Goal: Task Accomplishment & Management: Manage account settings

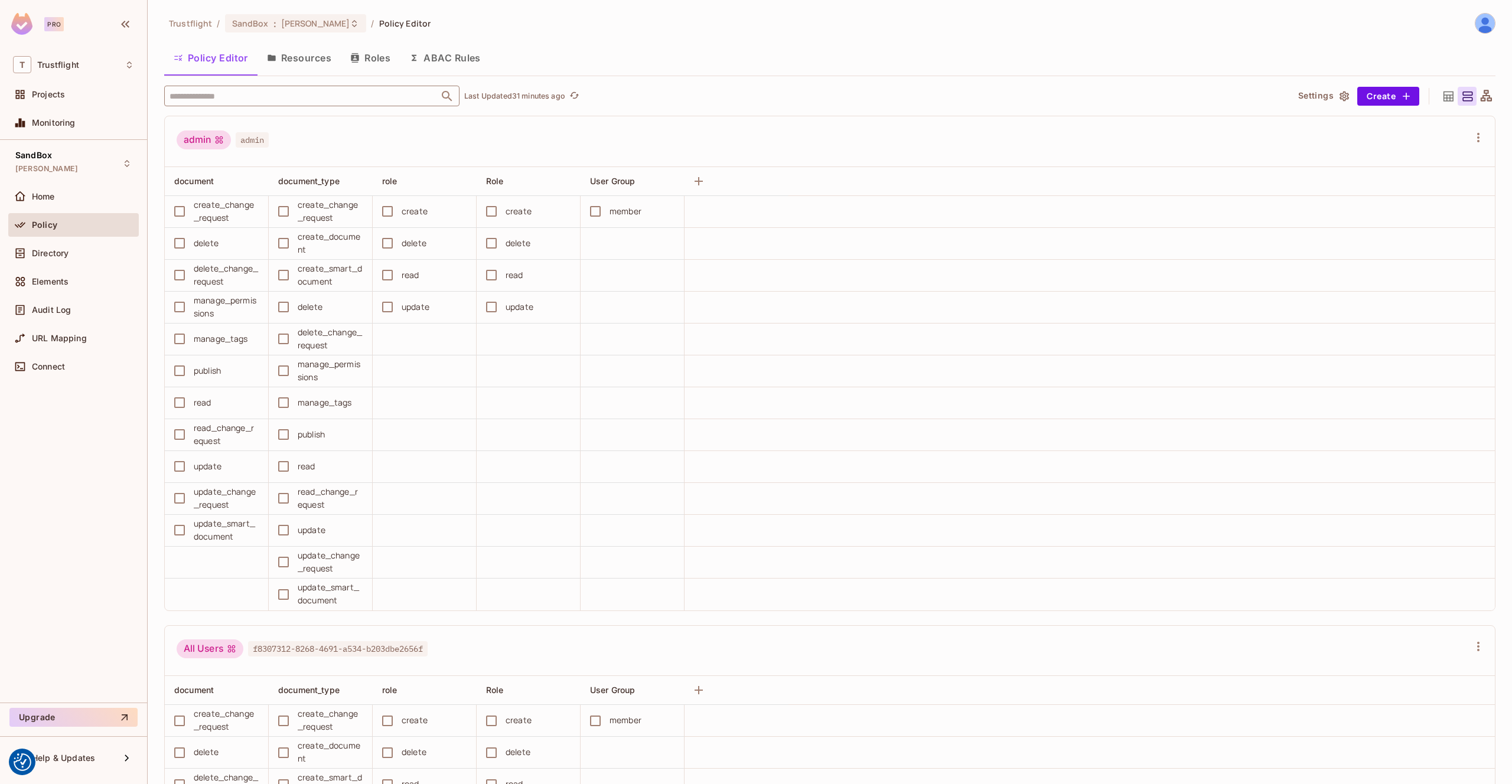
scroll to position [3437, 0]
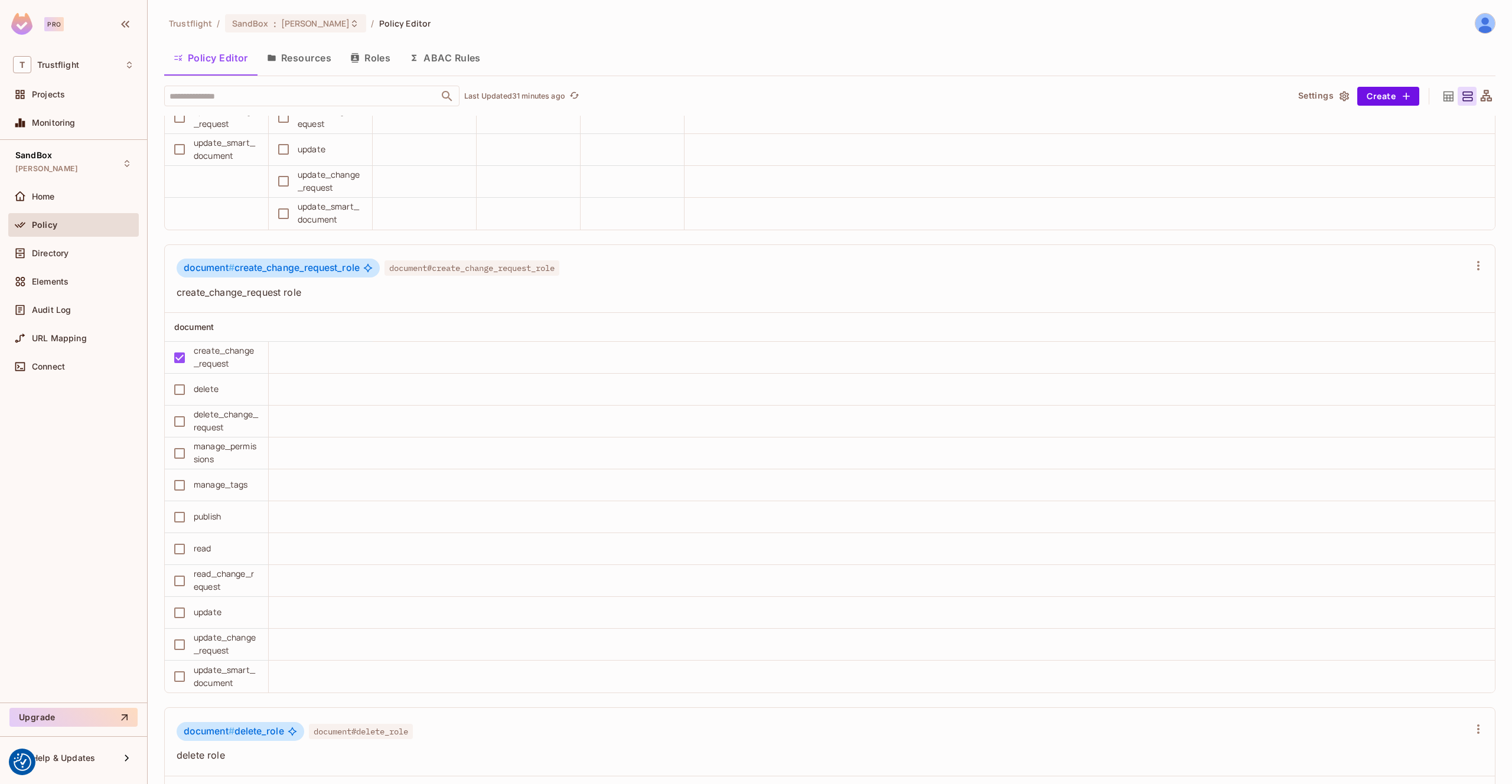
click at [451, 52] on button "ABAC Rules" at bounding box center [445, 57] width 90 height 29
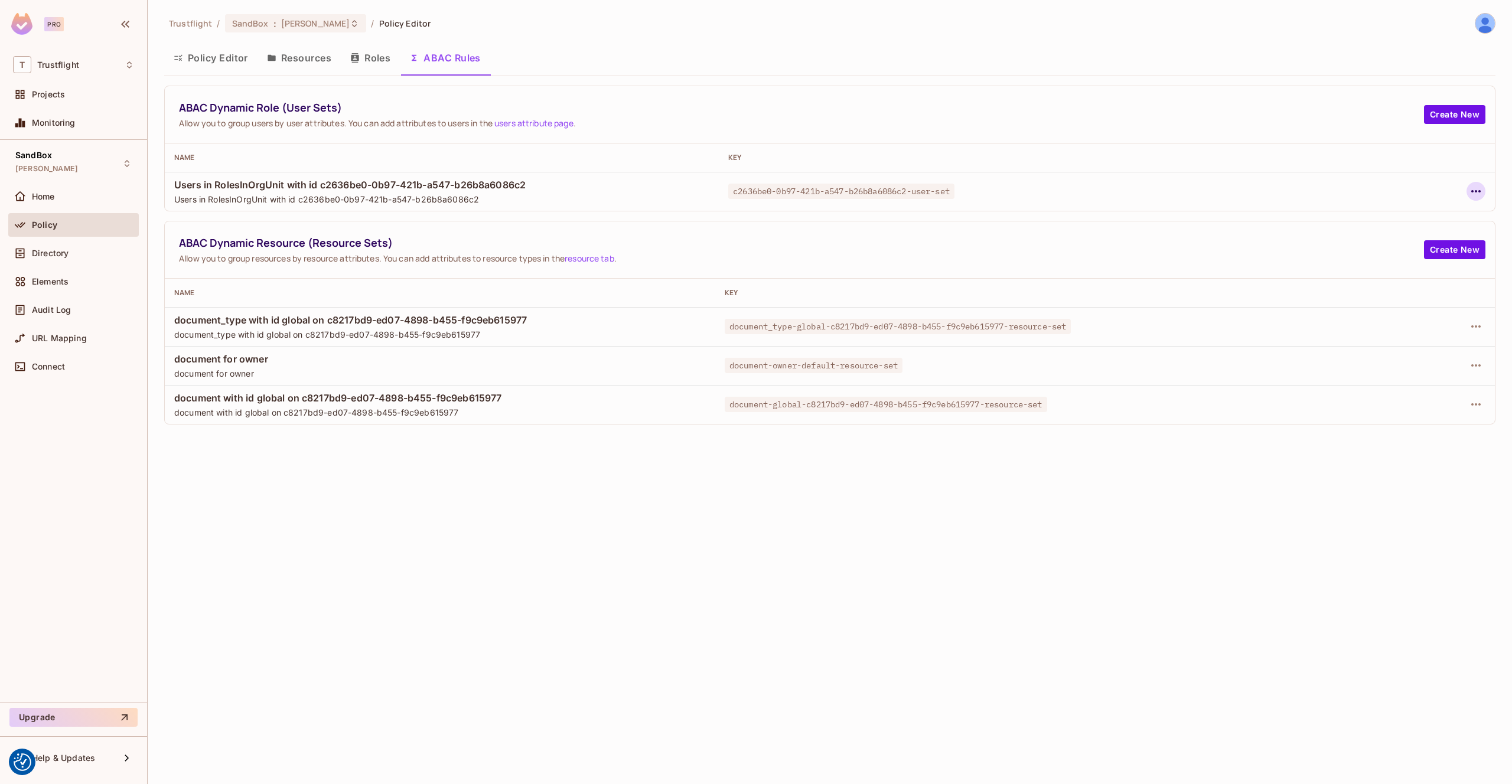
click at [1467, 192] on button "button" at bounding box center [1476, 191] width 19 height 19
click at [1376, 237] on span "Delete Dynamic Role (User Set)" at bounding box center [1400, 244] width 133 height 19
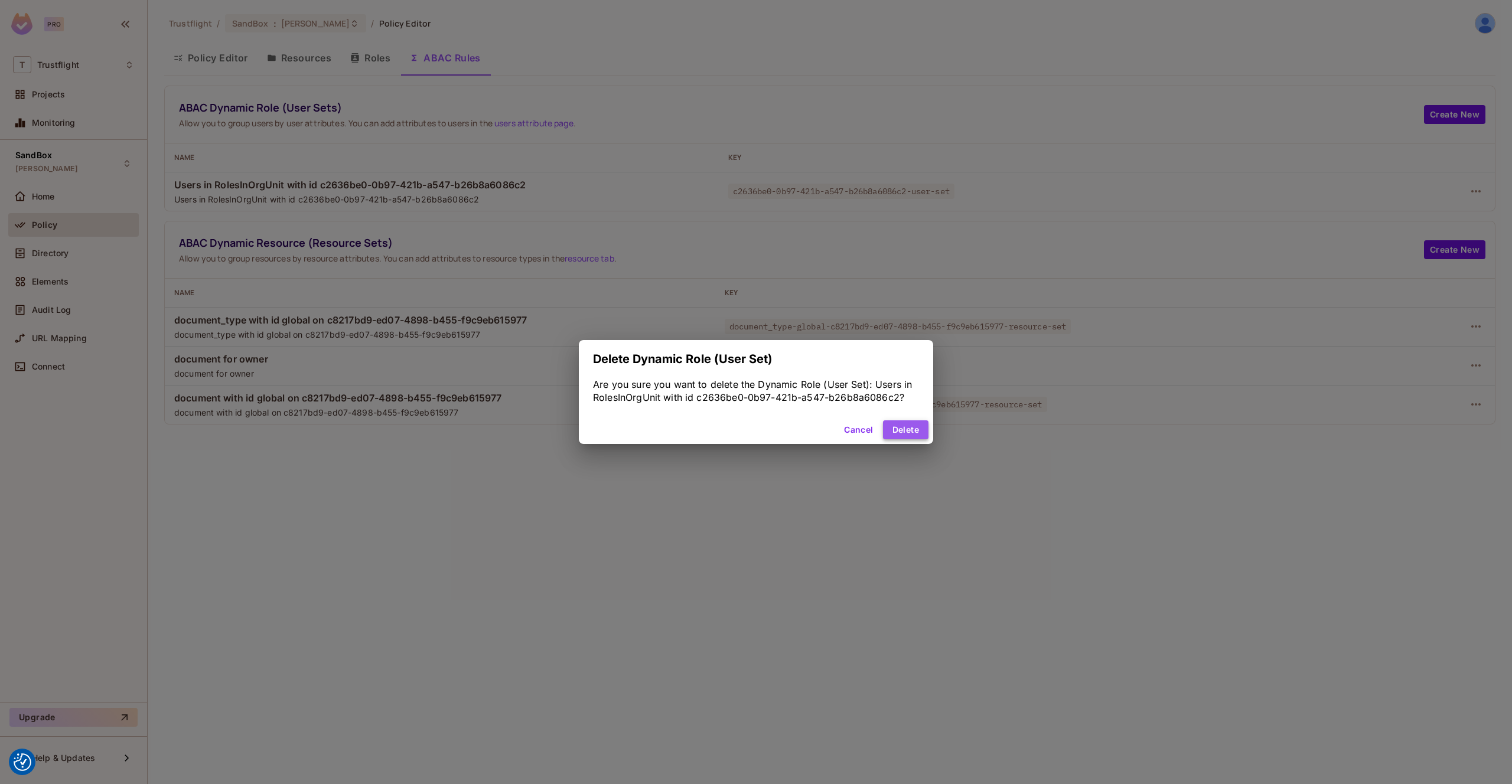
click at [896, 426] on button "Delete" at bounding box center [906, 429] width 45 height 19
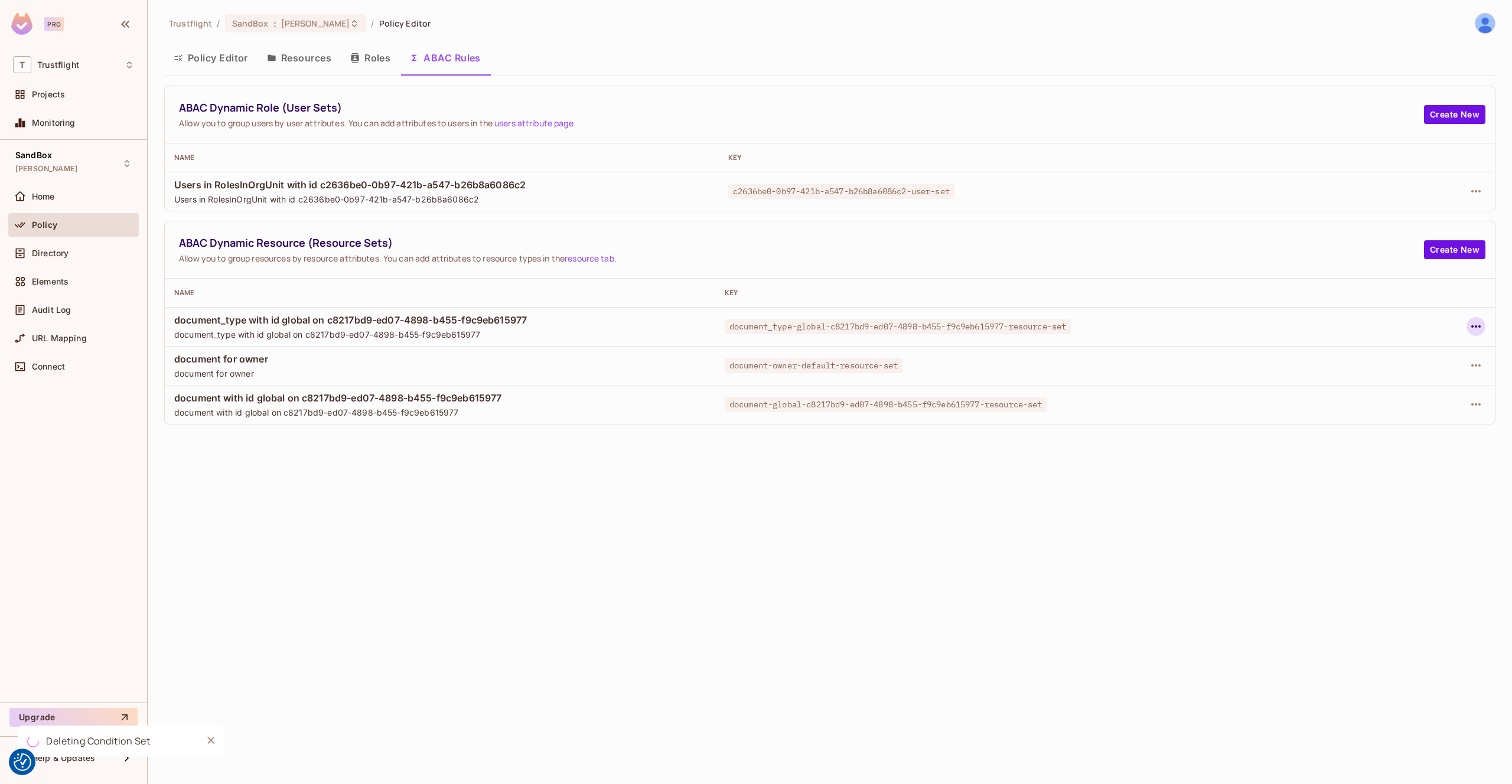
click at [1477, 323] on icon "button" at bounding box center [1476, 326] width 14 height 14
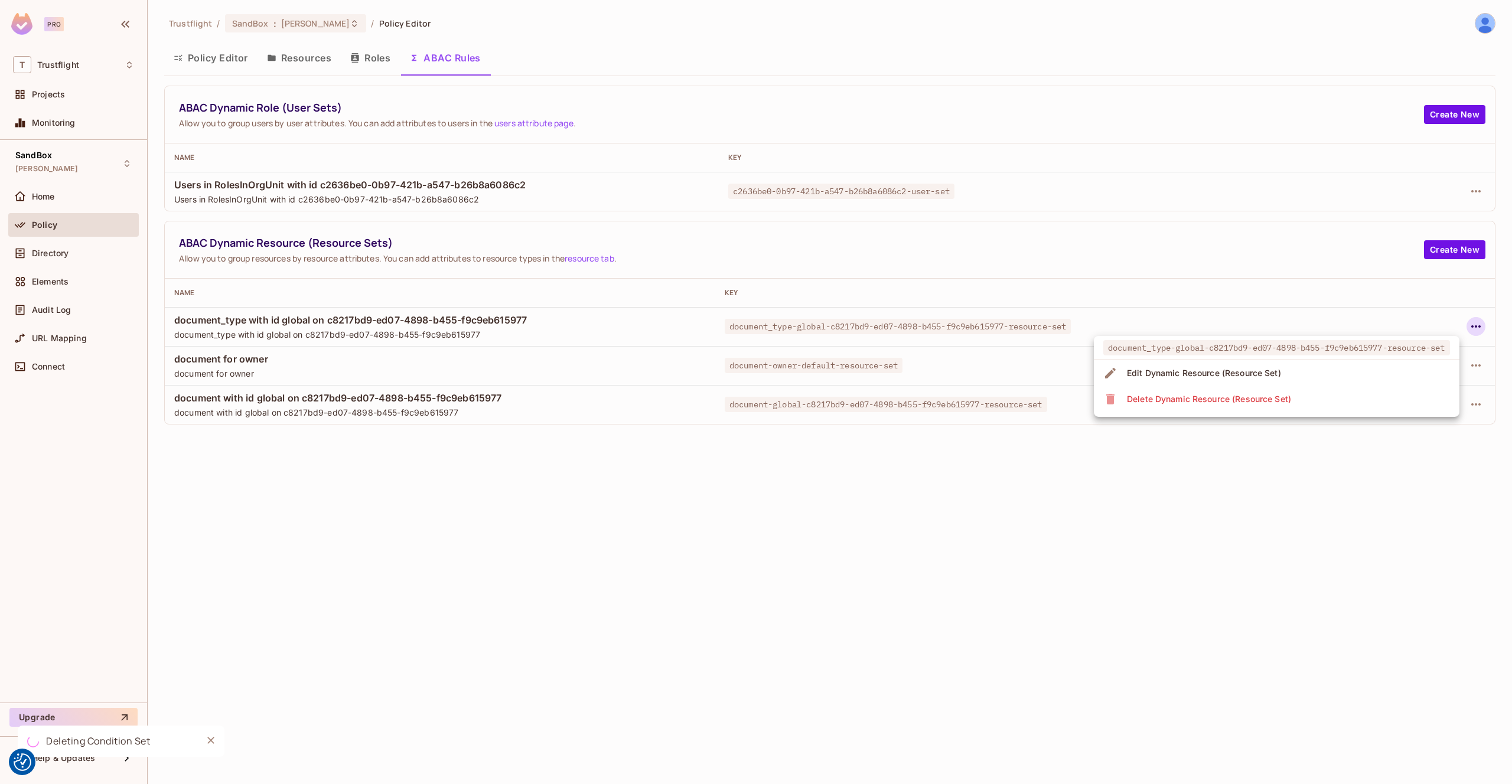
click at [1374, 398] on li "Delete Dynamic Resource (Resource Set)" at bounding box center [1277, 399] width 366 height 26
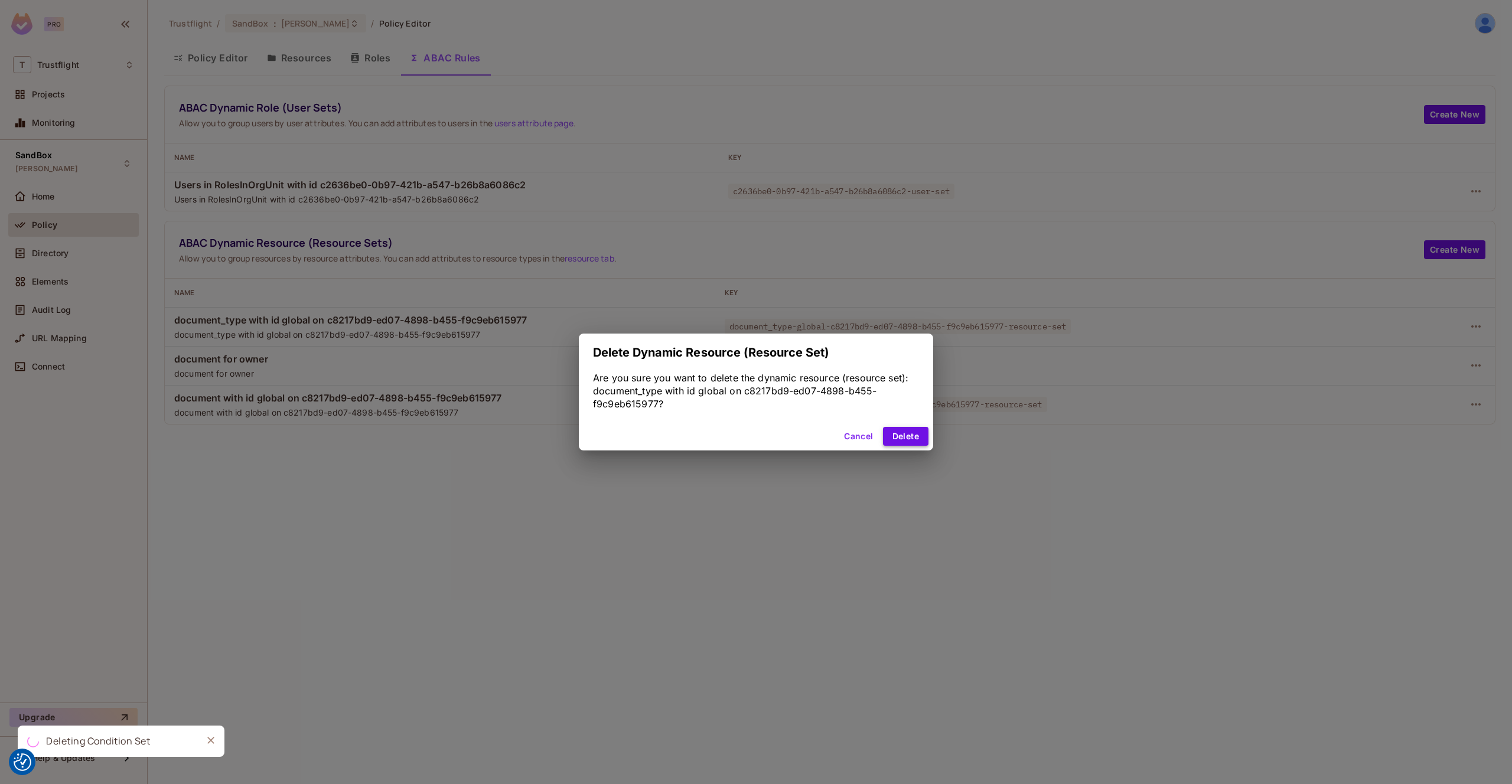
drag, startPoint x: 911, startPoint y: 435, endPoint x: 927, endPoint y: 433, distance: 16.1
click at [912, 435] on button "Delete" at bounding box center [906, 436] width 45 height 19
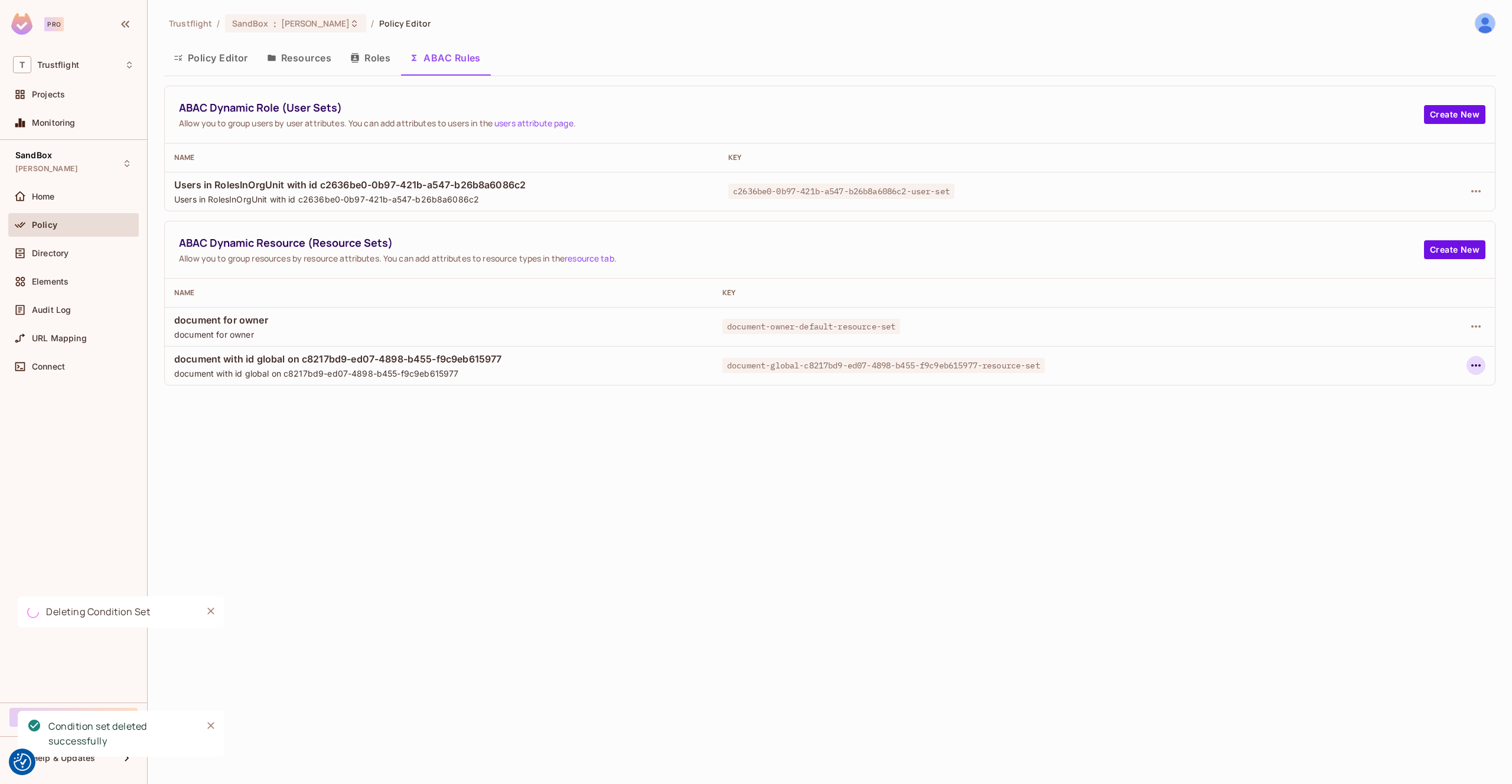
click at [1477, 367] on icon "button" at bounding box center [1476, 365] width 14 height 14
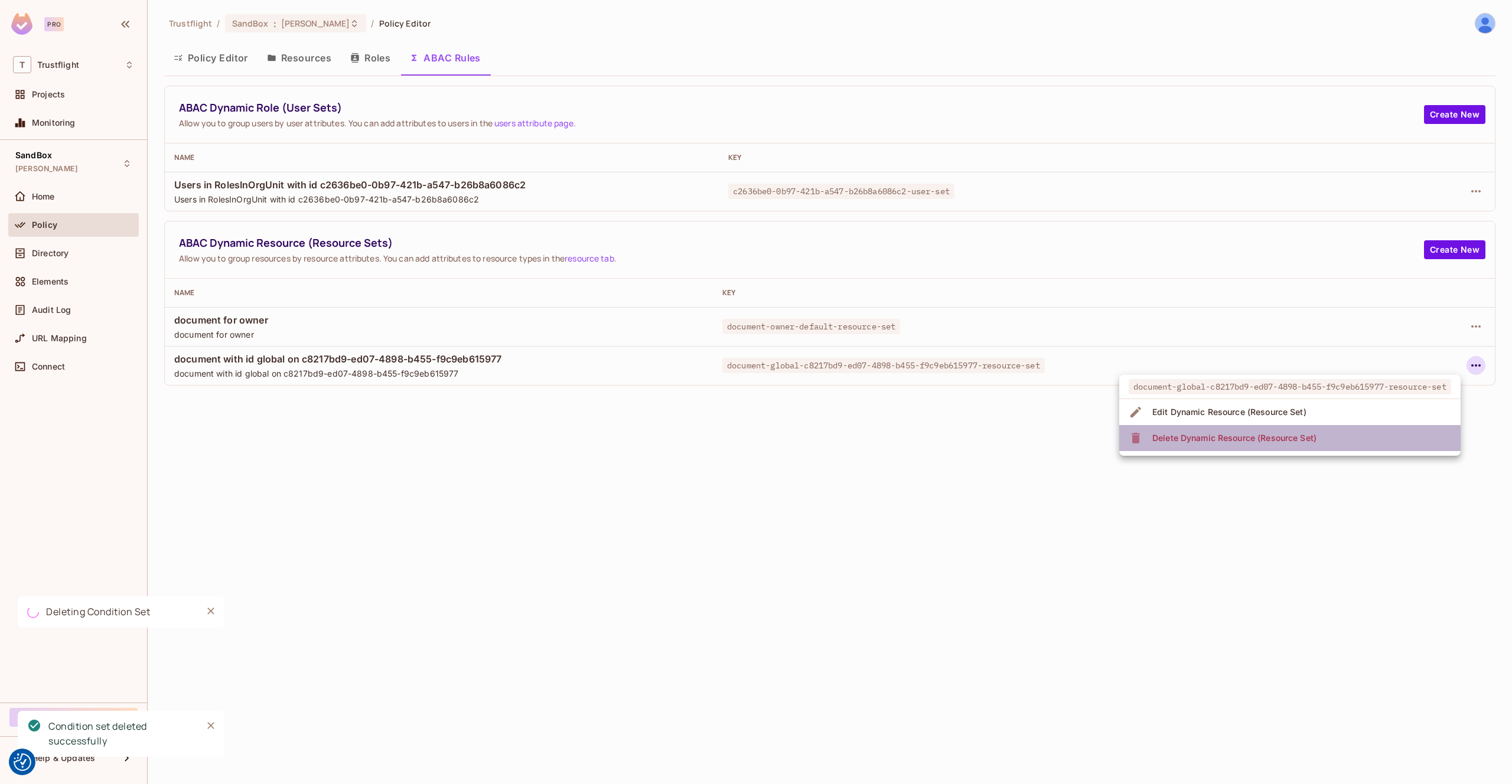
click at [1349, 428] on li "Delete Dynamic Resource (Resource Set)" at bounding box center [1290, 438] width 341 height 26
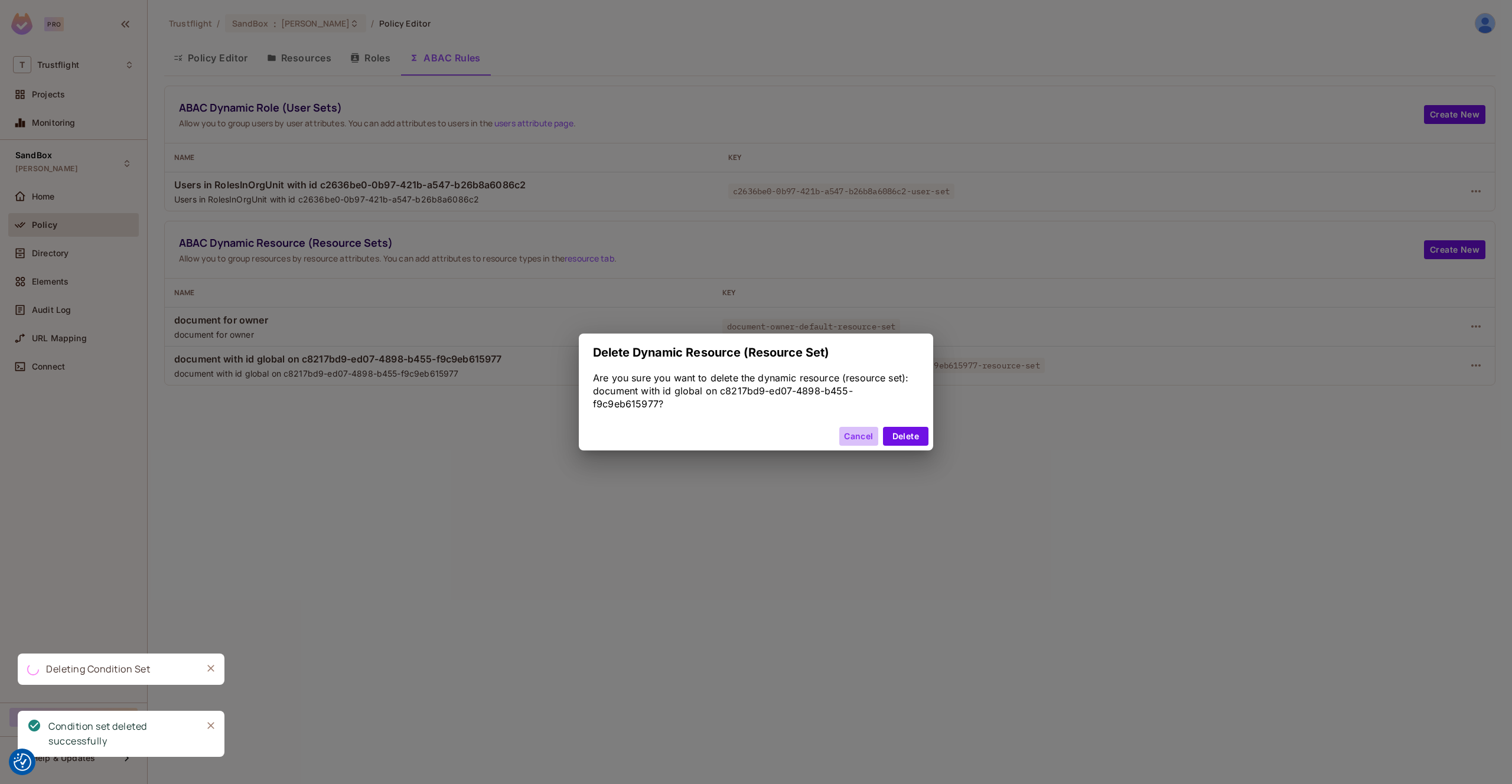
click at [877, 440] on button "Cancel" at bounding box center [858, 436] width 39 height 19
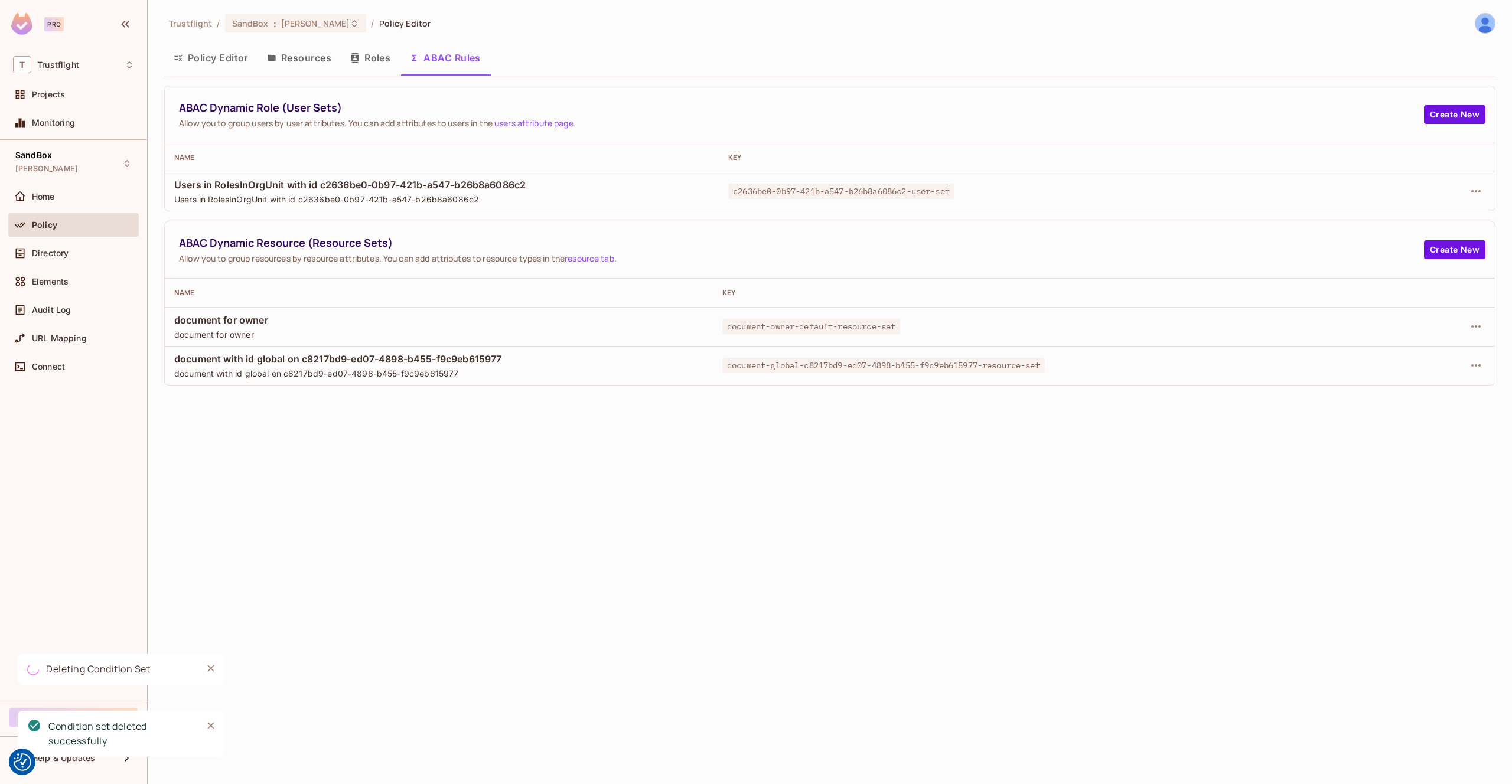
click at [900, 440] on div "Trustflight / SandBox : james_duncan_development / Policy Editor Policy Editor …" at bounding box center [830, 392] width 1365 height 784
click at [1477, 327] on icon "button" at bounding box center [1476, 326] width 14 height 14
click at [1408, 394] on div "Delete Dynamic Resource (Resource Set)" at bounding box center [1380, 399] width 164 height 12
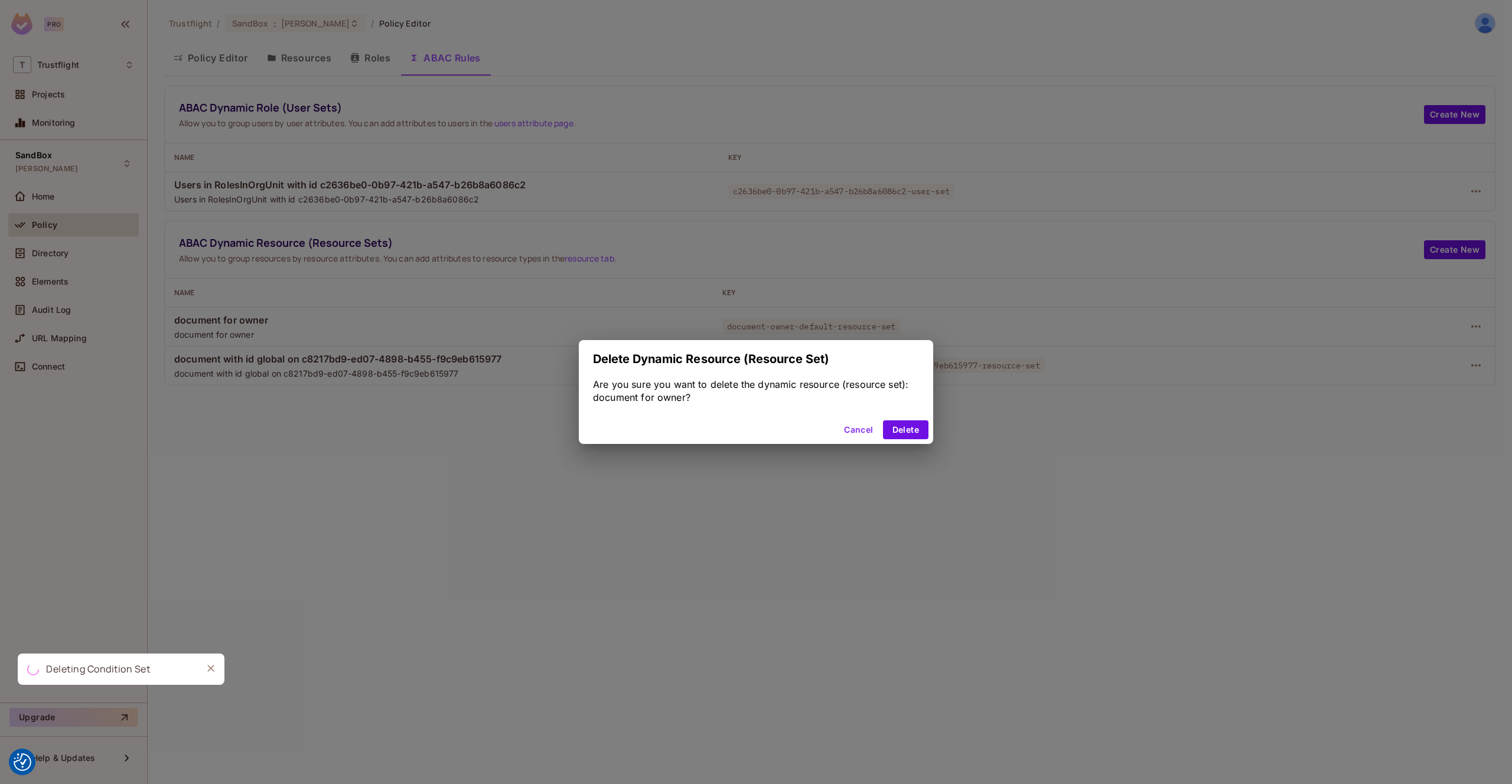
drag, startPoint x: 912, startPoint y: 434, endPoint x: 1031, endPoint y: 439, distance: 119.1
click at [912, 434] on button "Delete" at bounding box center [906, 429] width 45 height 19
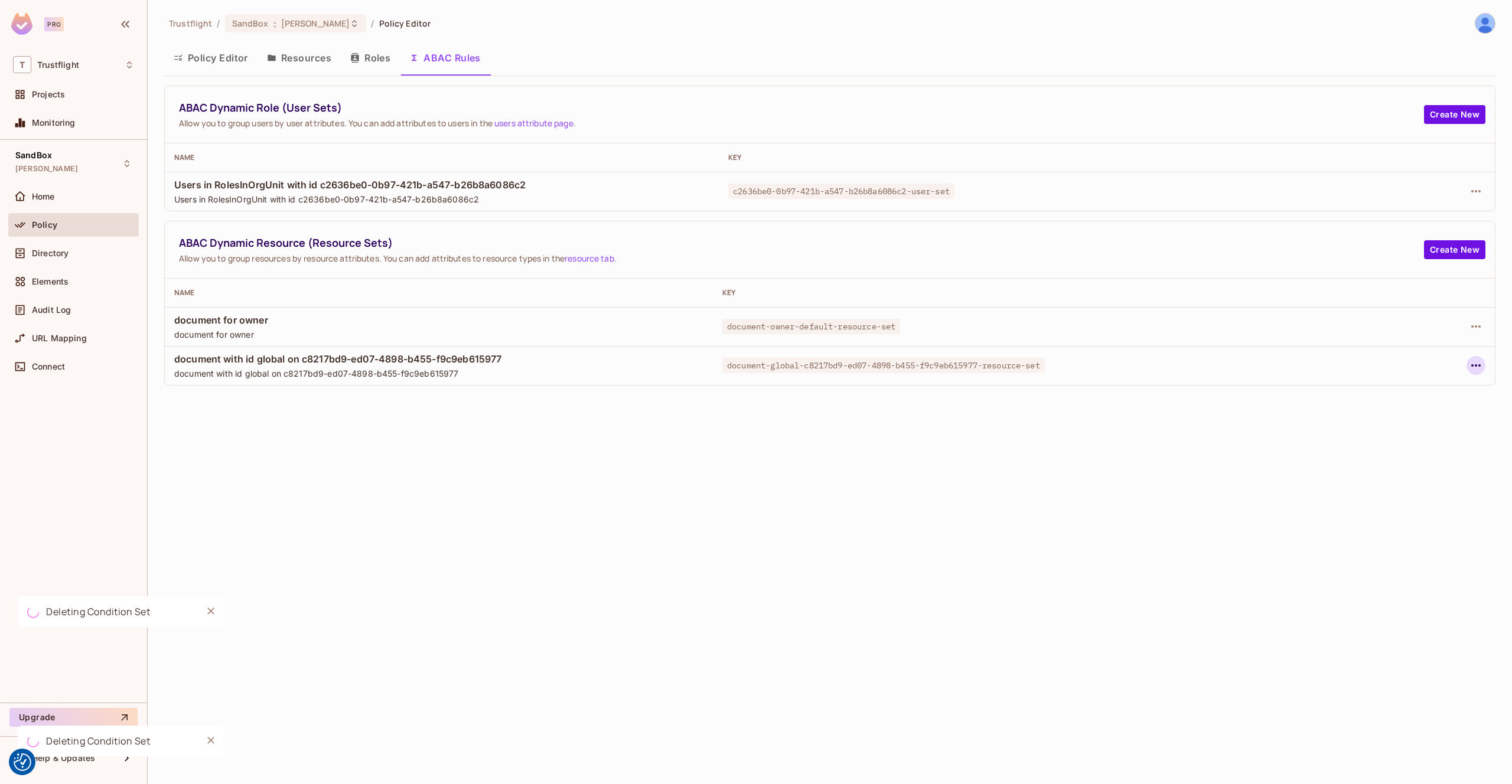
click at [1477, 363] on icon "button" at bounding box center [1476, 365] width 14 height 14
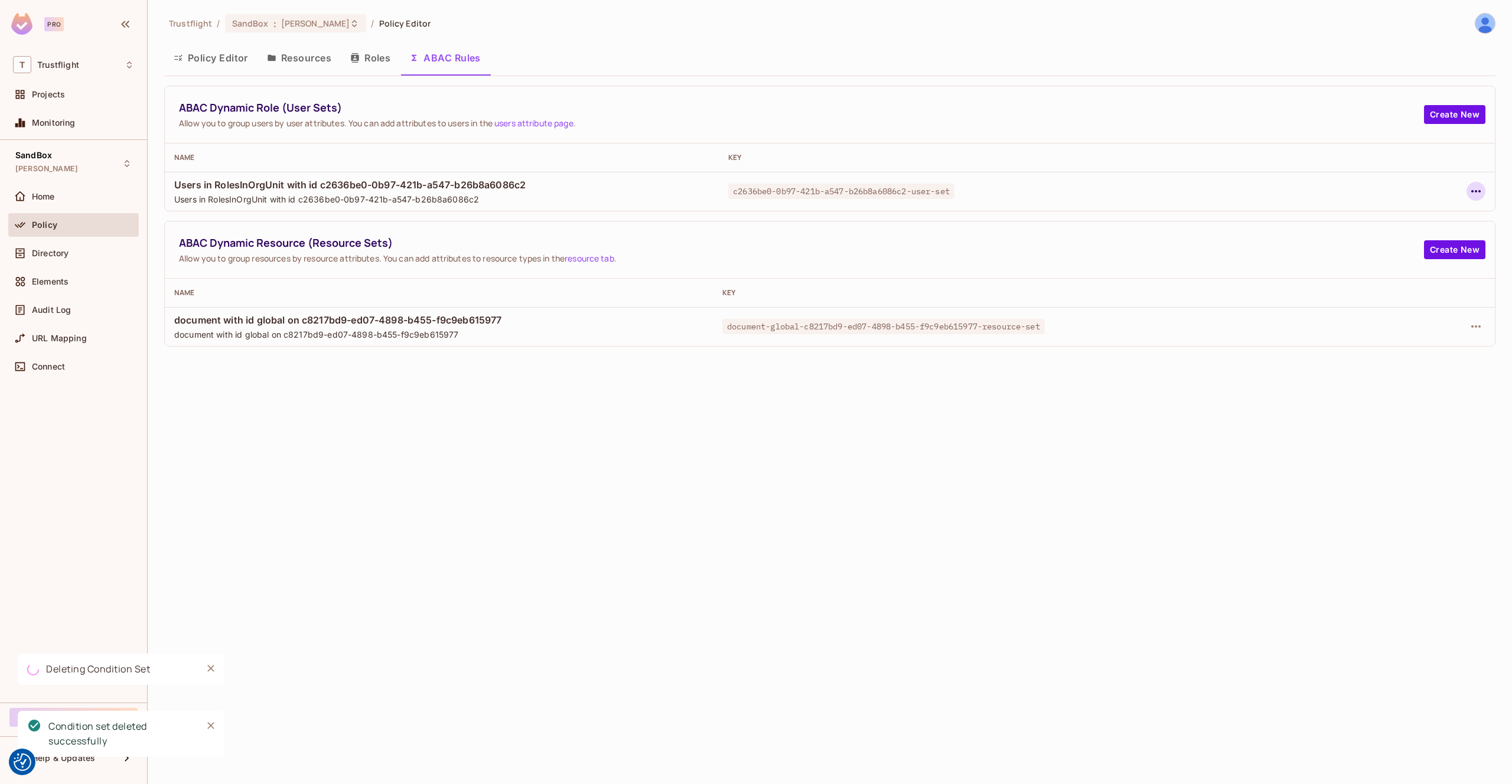
click at [1477, 191] on icon "button" at bounding box center [1476, 191] width 14 height 14
click at [1424, 243] on div "Delete Dynamic Role (User Set)" at bounding box center [1400, 244] width 126 height 12
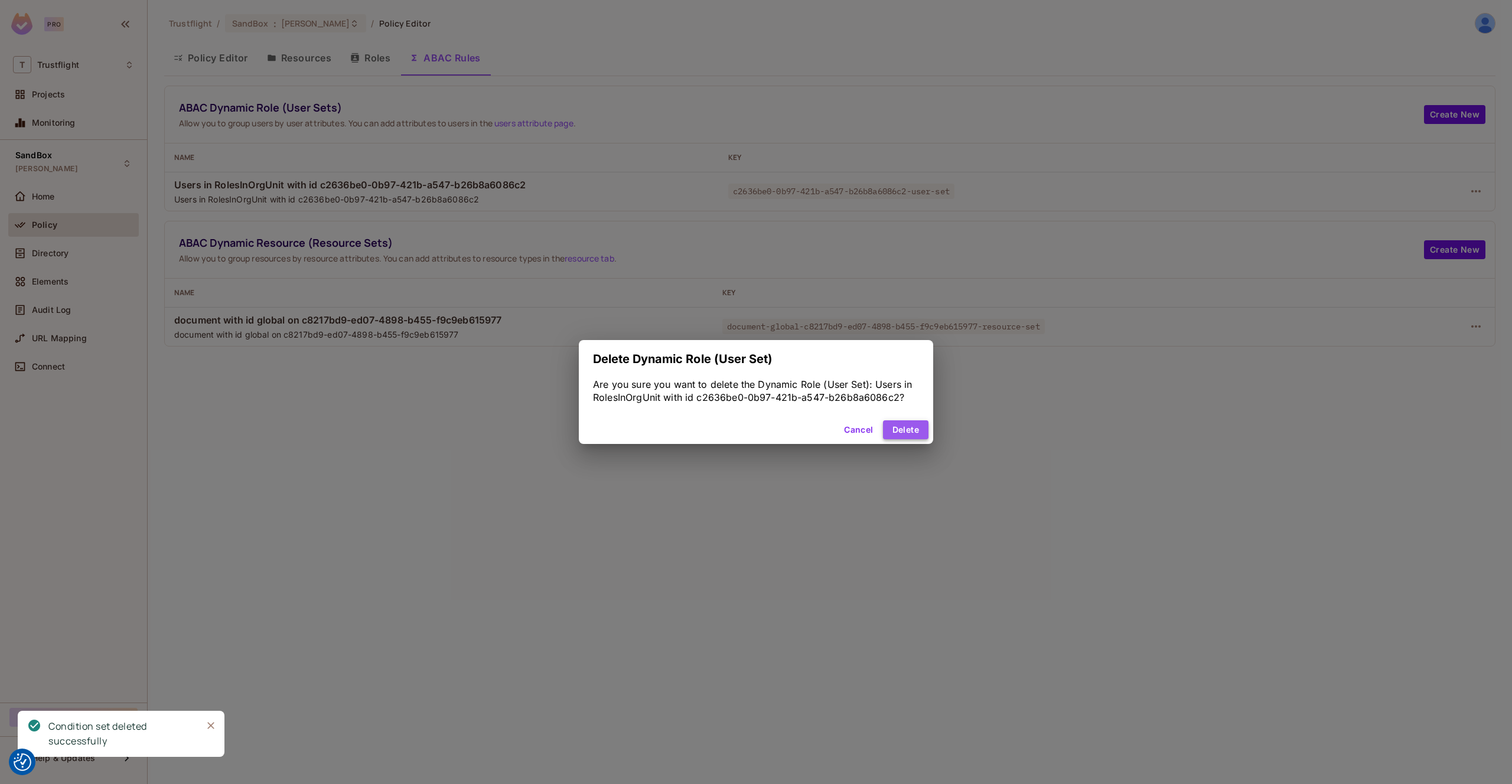
click at [927, 431] on button "Delete" at bounding box center [906, 429] width 45 height 19
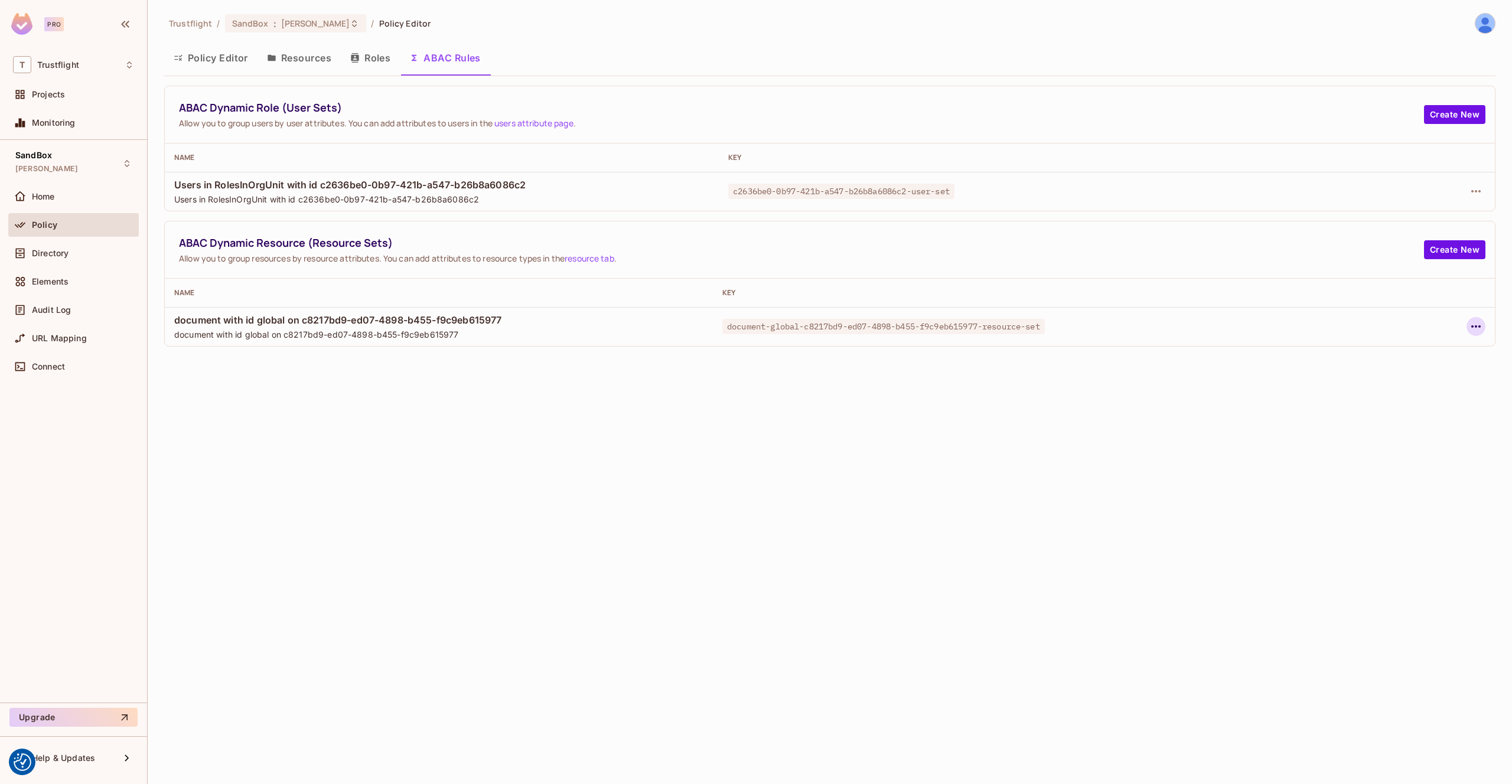
click at [1474, 325] on icon "button" at bounding box center [1476, 326] width 14 height 14
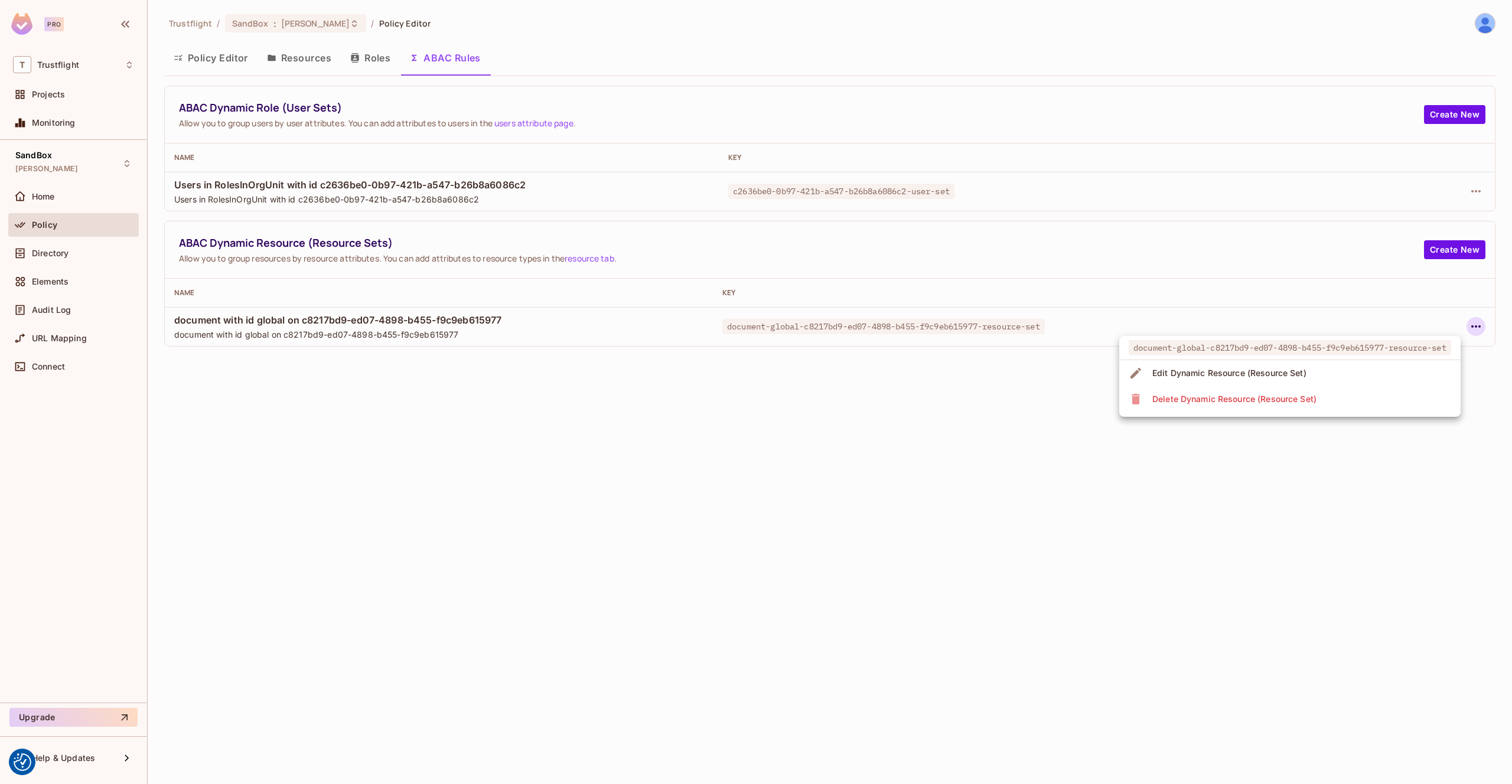
click at [1284, 405] on span "Delete Dynamic Resource (Resource Set)" at bounding box center [1234, 399] width 171 height 19
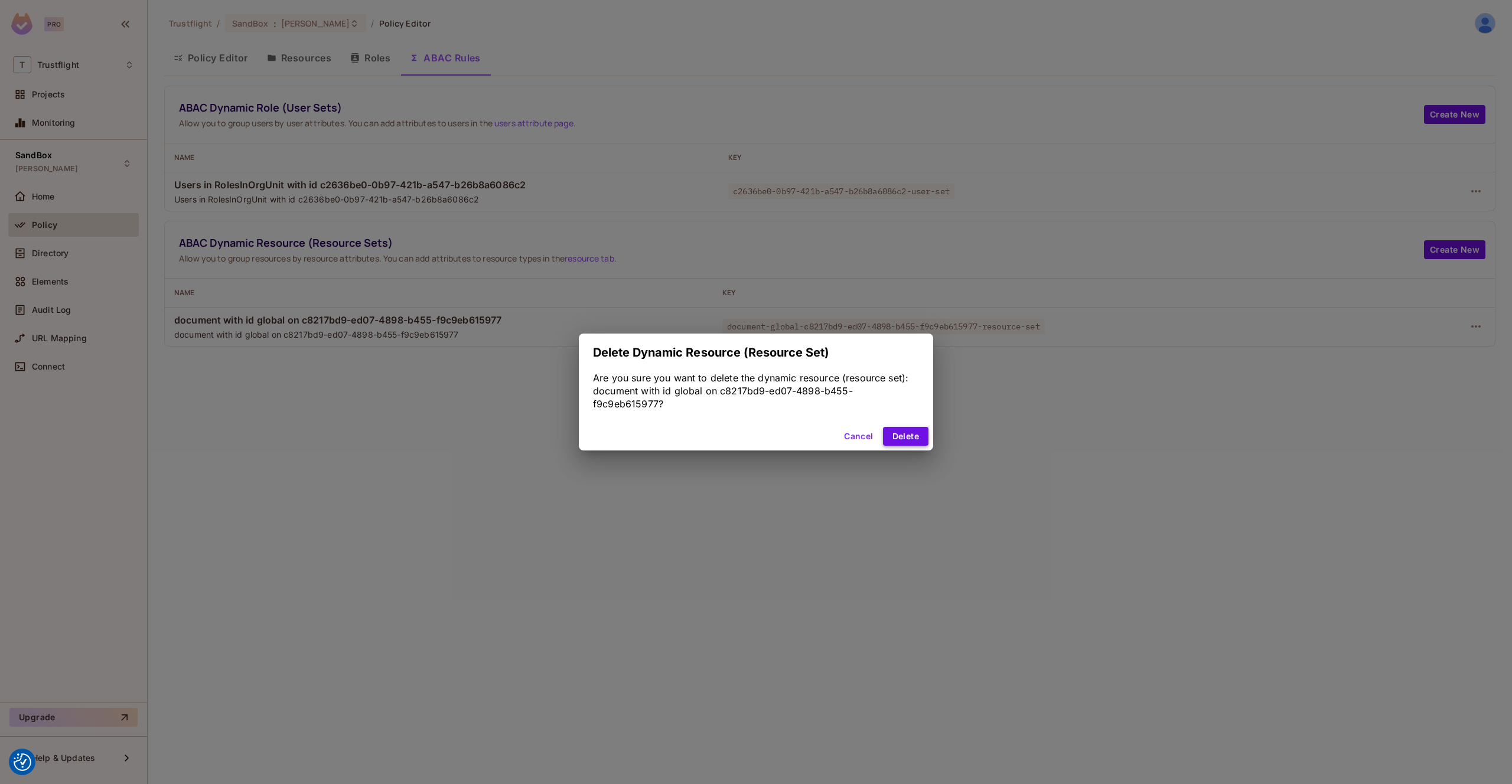
click at [911, 440] on button "Delete" at bounding box center [906, 436] width 45 height 19
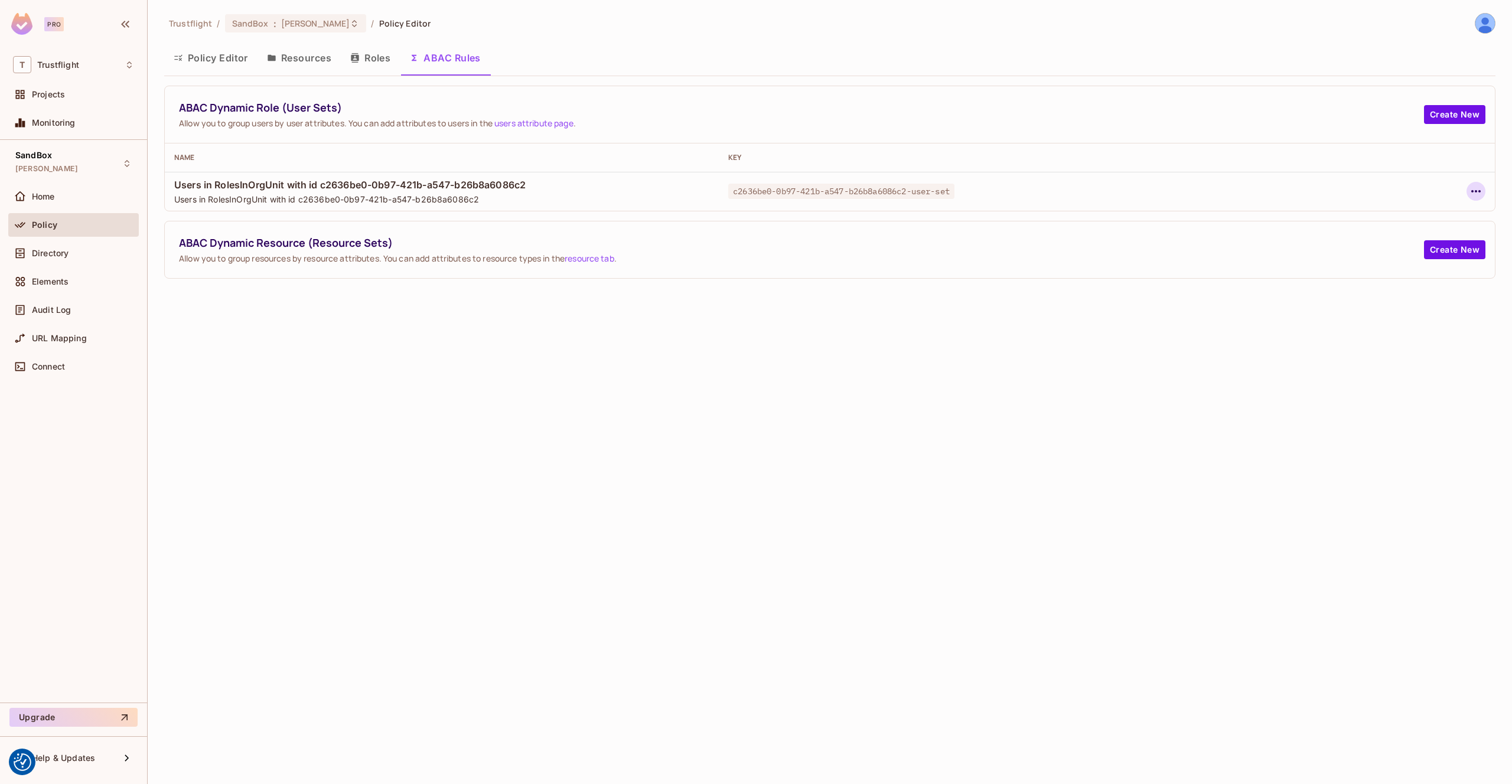
click at [1476, 192] on icon "button" at bounding box center [1476, 191] width 9 height 3
click at [1435, 244] on div "Delete Dynamic Role (User Set)" at bounding box center [1400, 244] width 126 height 12
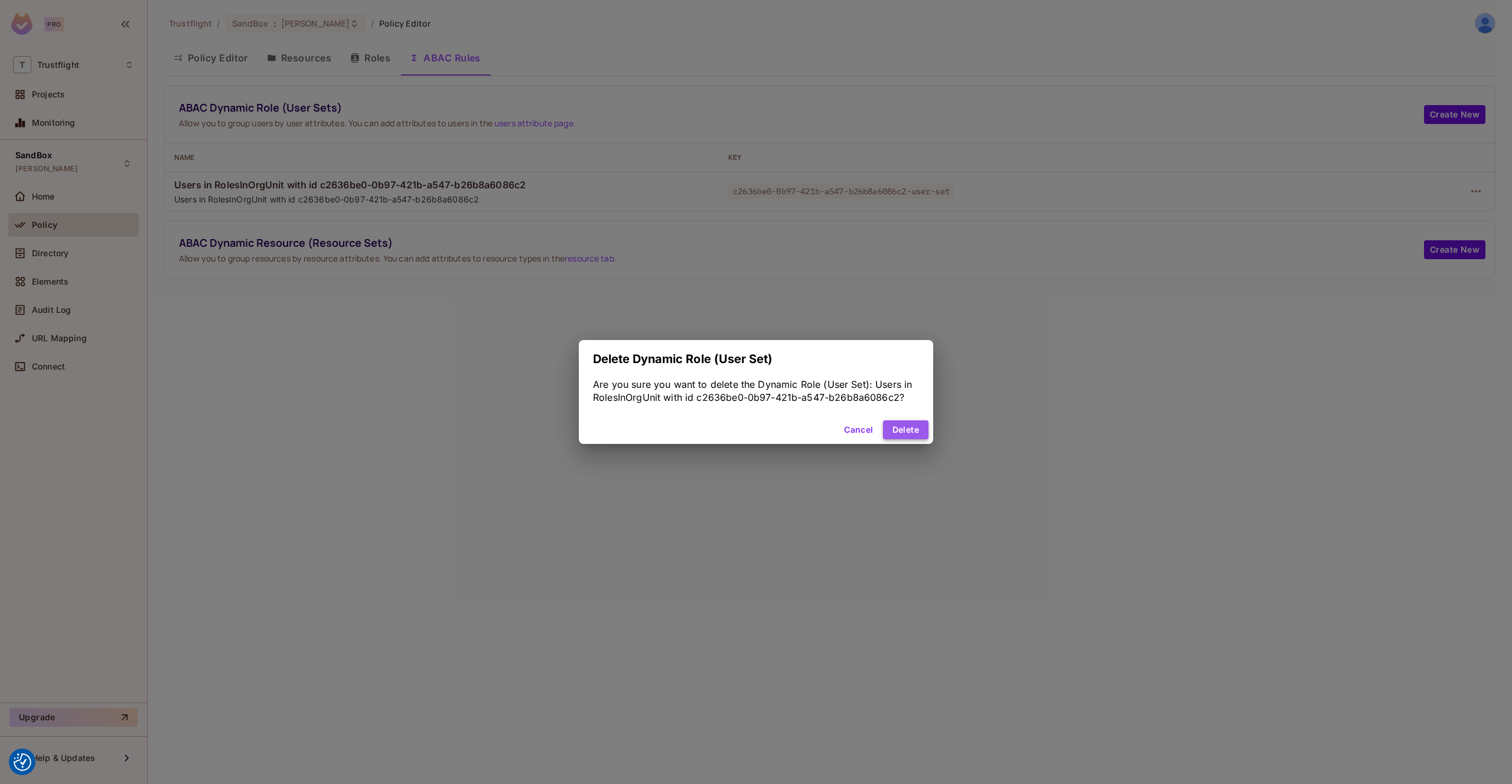
click at [909, 429] on button "Delete" at bounding box center [906, 429] width 45 height 19
